Goal: Navigation & Orientation: Find specific page/section

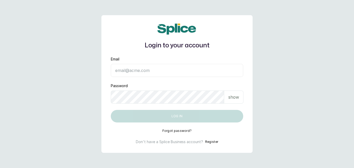
type input "[EMAIL_ADDRESS][DOMAIN_NAME]"
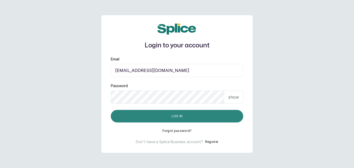
click at [201, 118] on button "Log in" at bounding box center [177, 116] width 133 height 13
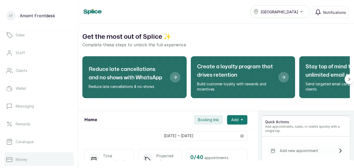
scroll to position [73, 0]
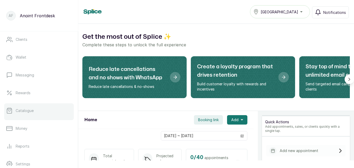
click at [32, 106] on link "Catalogue" at bounding box center [39, 110] width 70 height 15
